Goal: Use online tool/utility: Utilize a website feature to perform a specific function

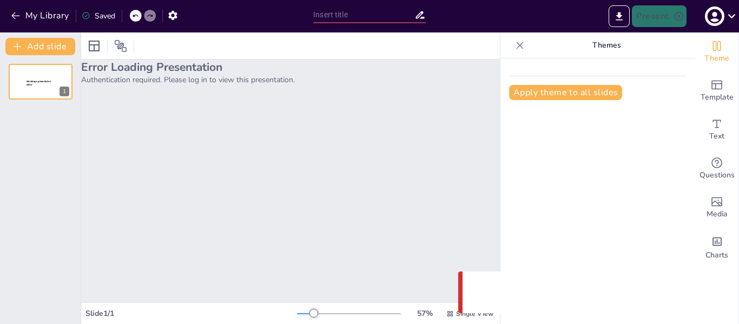
click at [347, 96] on div "Error Loading Presentation Authentication required. Please log in to view this …" at bounding box center [290, 180] width 419 height 243
click at [716, 24] on icon "button" at bounding box center [714, 16] width 17 height 17
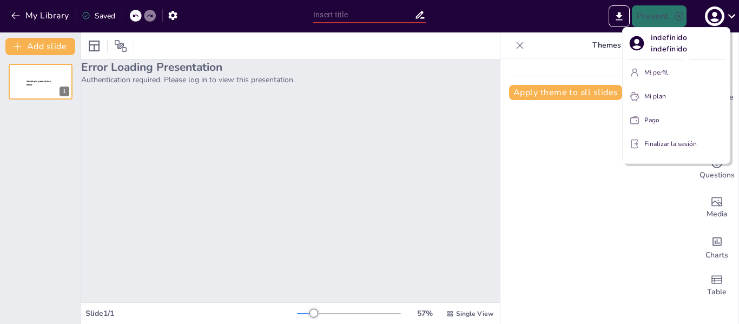
click at [658, 74] on font "indefinido indefinido" at bounding box center [685, 75] width 90 height 12
click at [658, 67] on button "Mi perfil" at bounding box center [676, 72] width 98 height 17
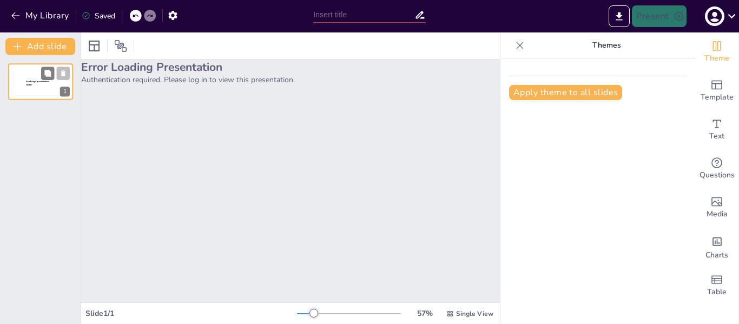
click at [25, 82] on div at bounding box center [40, 81] width 65 height 37
drag, startPoint x: 685, startPoint y: 1, endPoint x: 415, endPoint y: 224, distance: 351.1
click at [711, 24] on icon "button" at bounding box center [714, 16] width 17 height 17
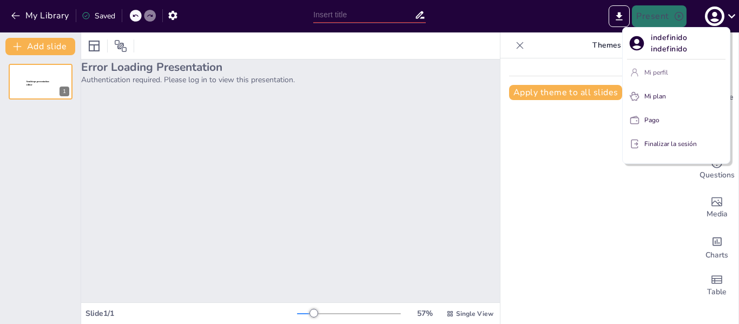
click at [659, 77] on p "Mi perfil" at bounding box center [656, 73] width 24 height 10
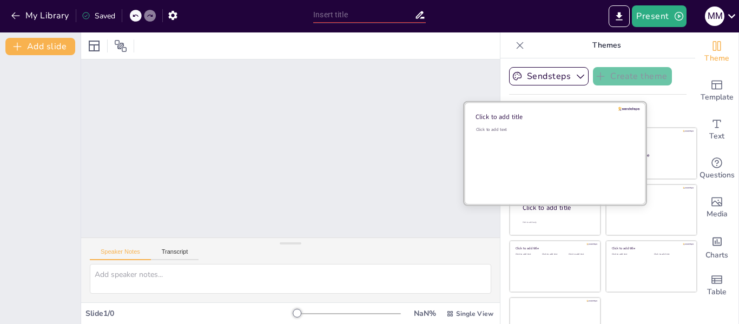
click at [546, 144] on div "Click to add text" at bounding box center [553, 160] width 155 height 67
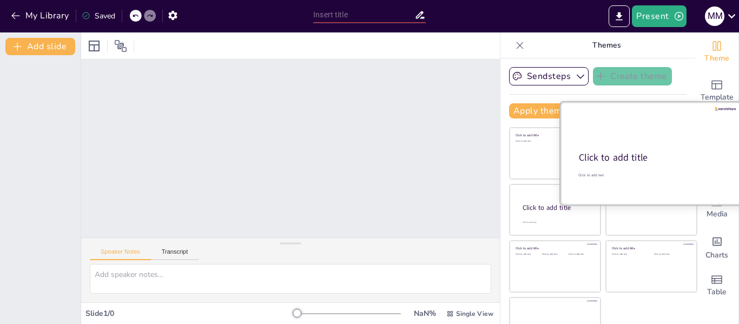
click at [652, 151] on div "Click to add title" at bounding box center [650, 157] width 143 height 13
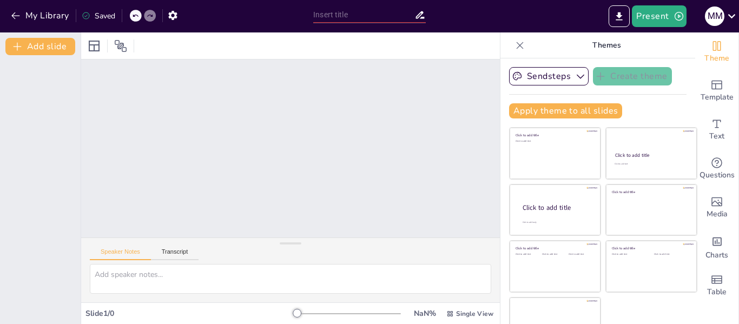
click at [247, 156] on div at bounding box center [290, 148] width 419 height 178
click at [194, 270] on textarea at bounding box center [290, 279] width 401 height 30
